Goal: Information Seeking & Learning: Learn about a topic

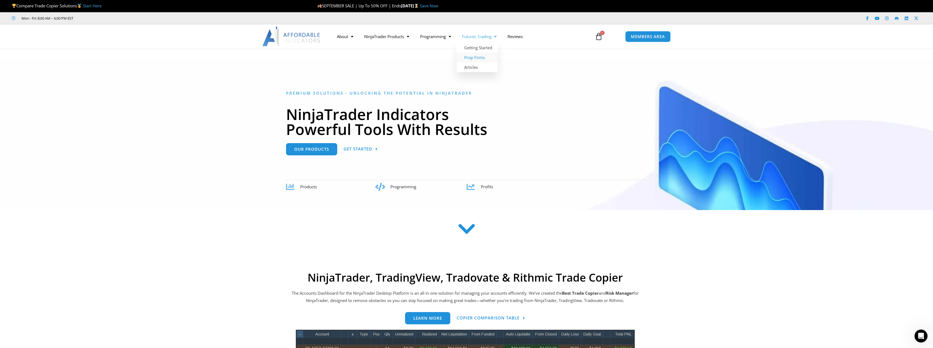
click at [477, 57] on link "Prop Firms" at bounding box center [476, 58] width 41 height 10
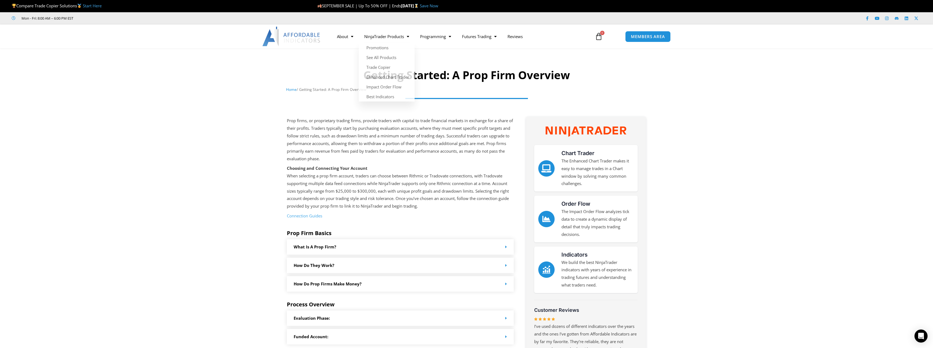
click at [618, 51] on div at bounding box center [466, 73] width 933 height 45
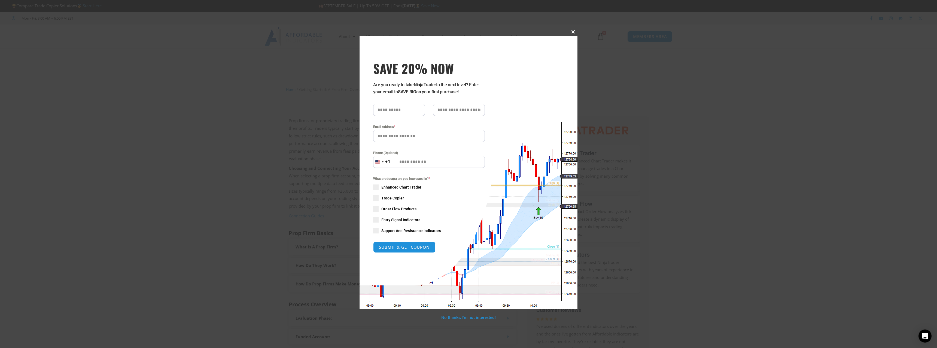
click at [573, 31] on span "SAVE 20% NOW popup" at bounding box center [573, 31] width 9 height 3
